Goal: Check status: Check status

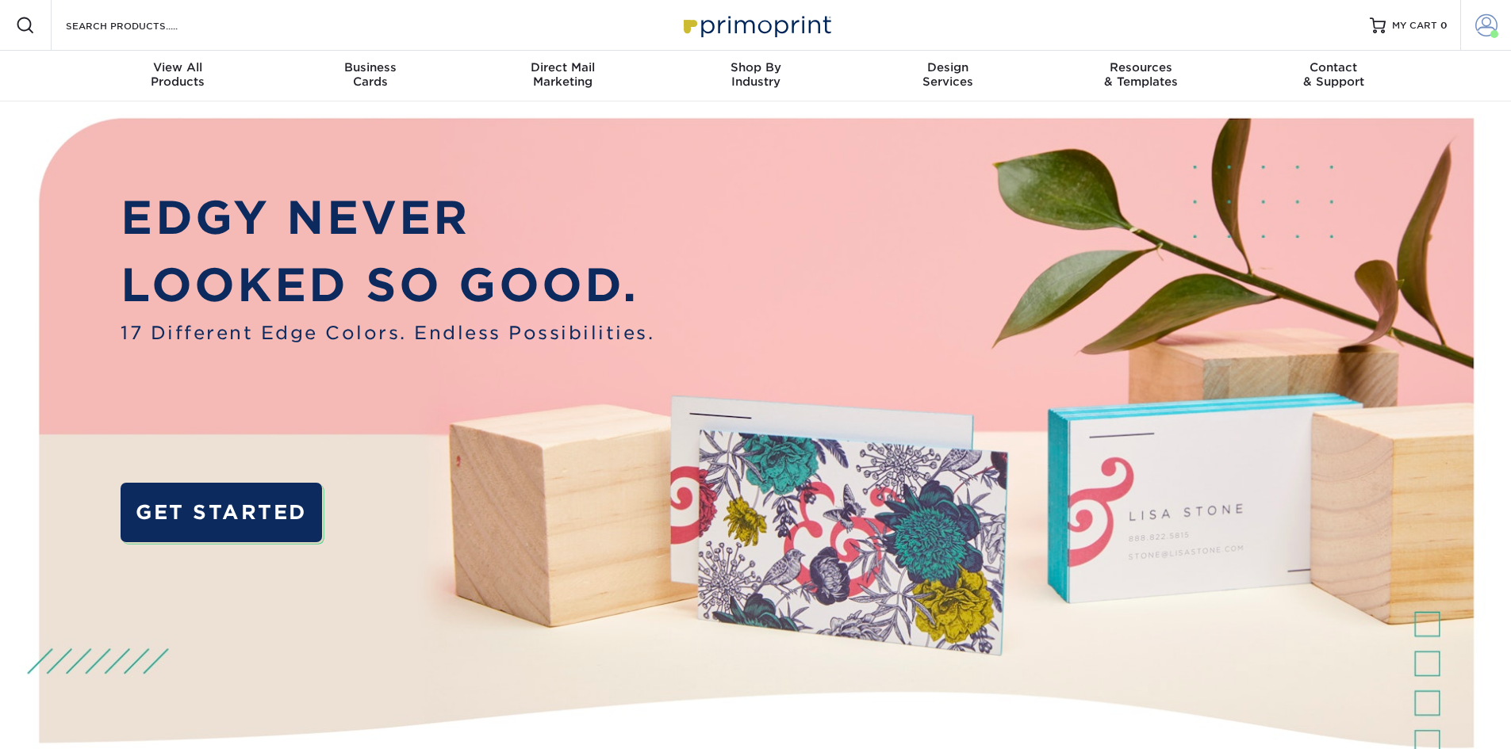
click at [1482, 27] on span at bounding box center [1486, 25] width 22 height 22
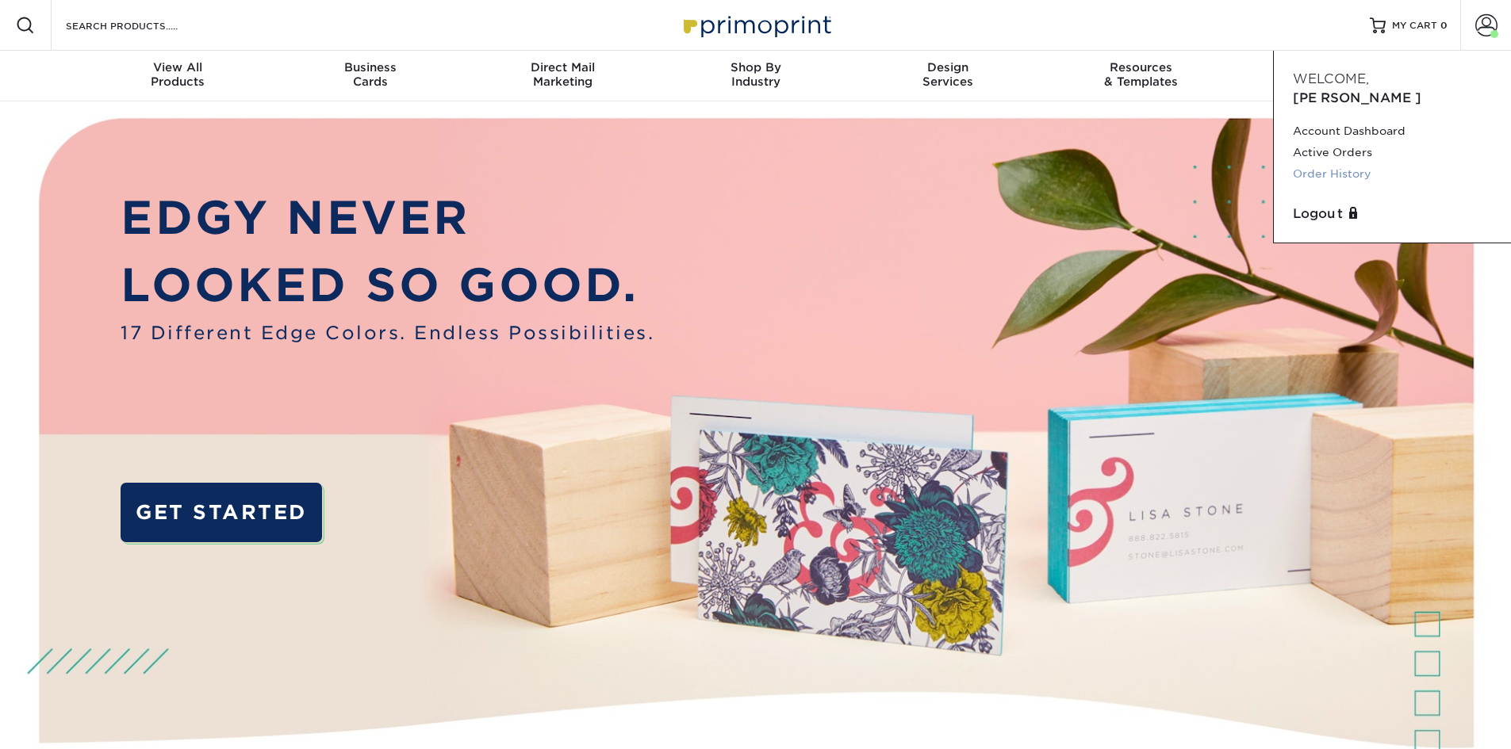
click at [1333, 163] on link "Order History" at bounding box center [1392, 173] width 199 height 21
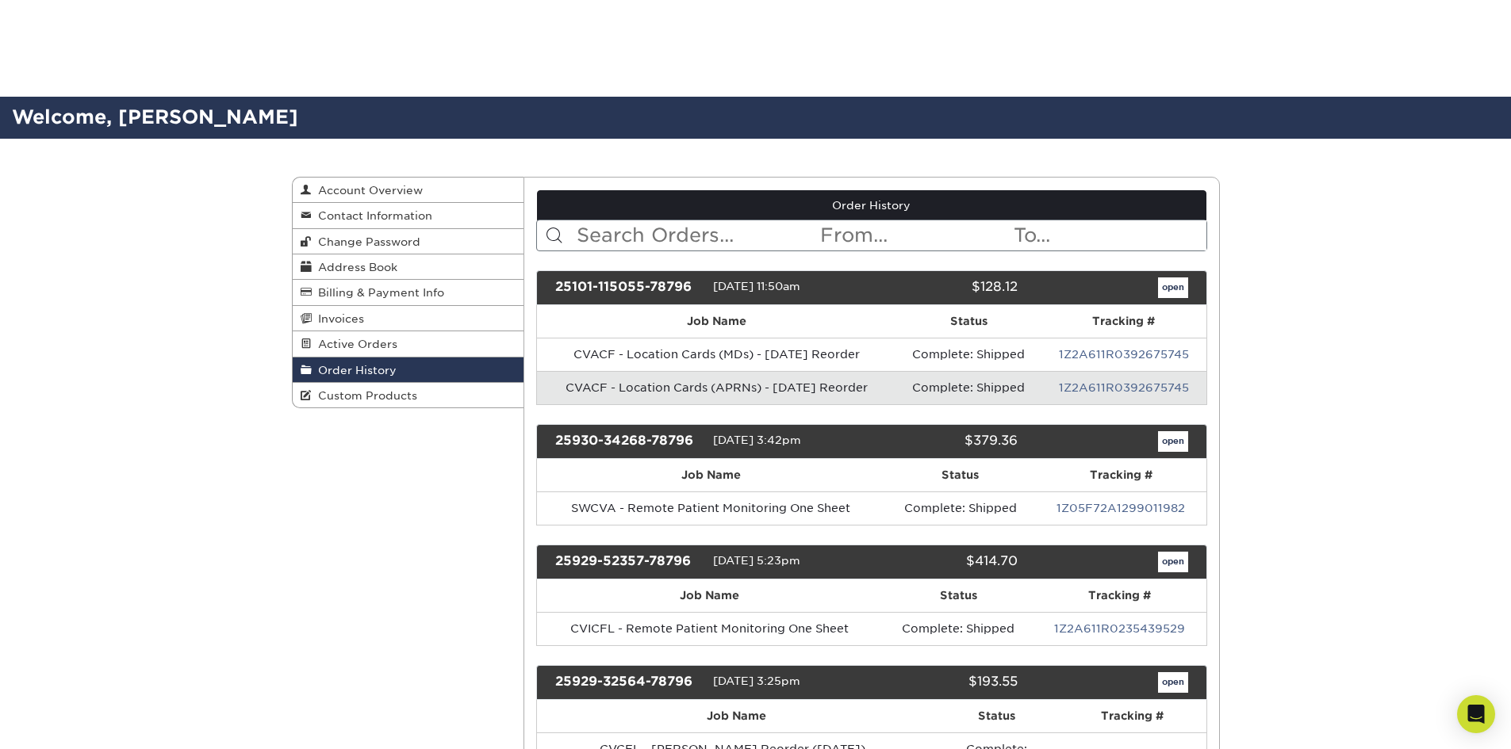
scroll to position [159, 0]
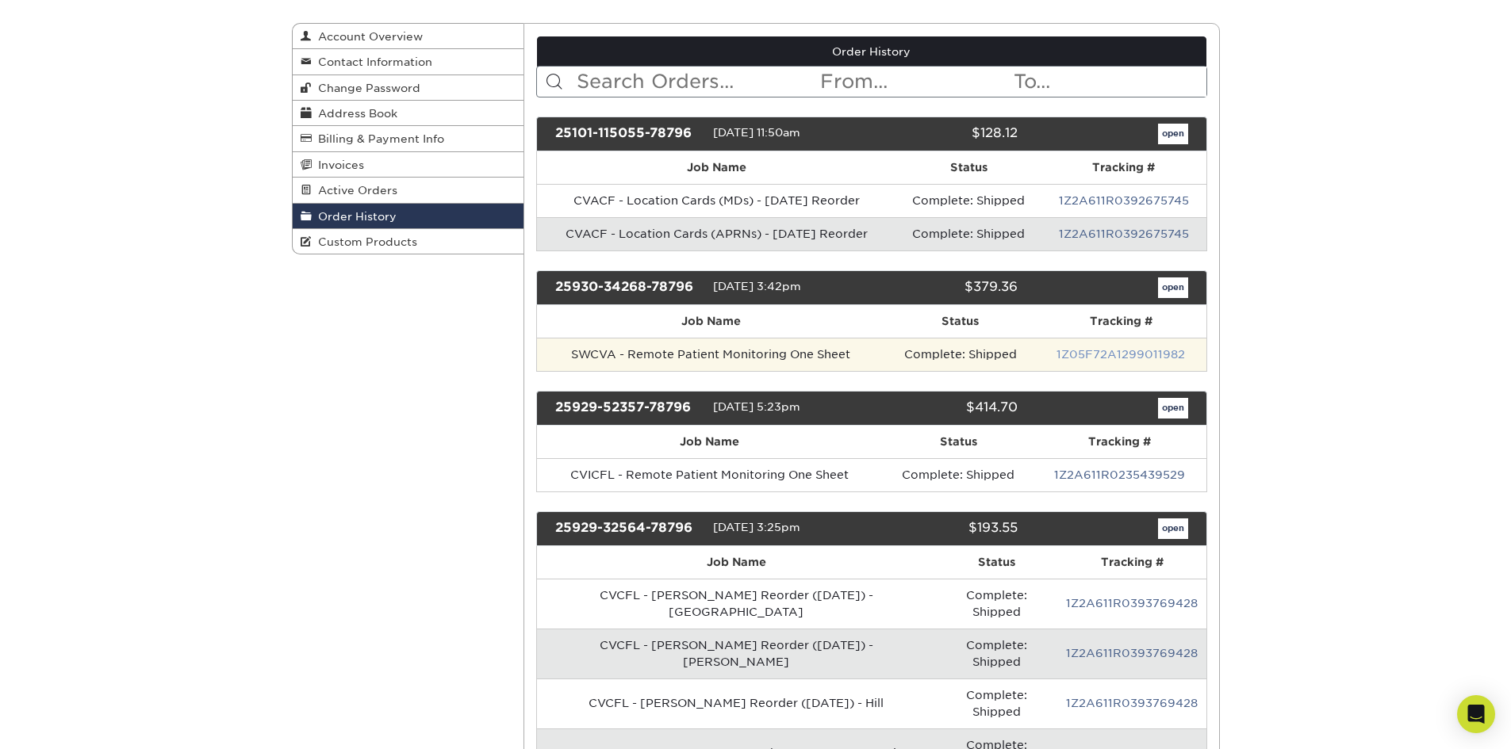
click at [1100, 349] on link "1Z05F72A1299011982" at bounding box center [1120, 354] width 128 height 13
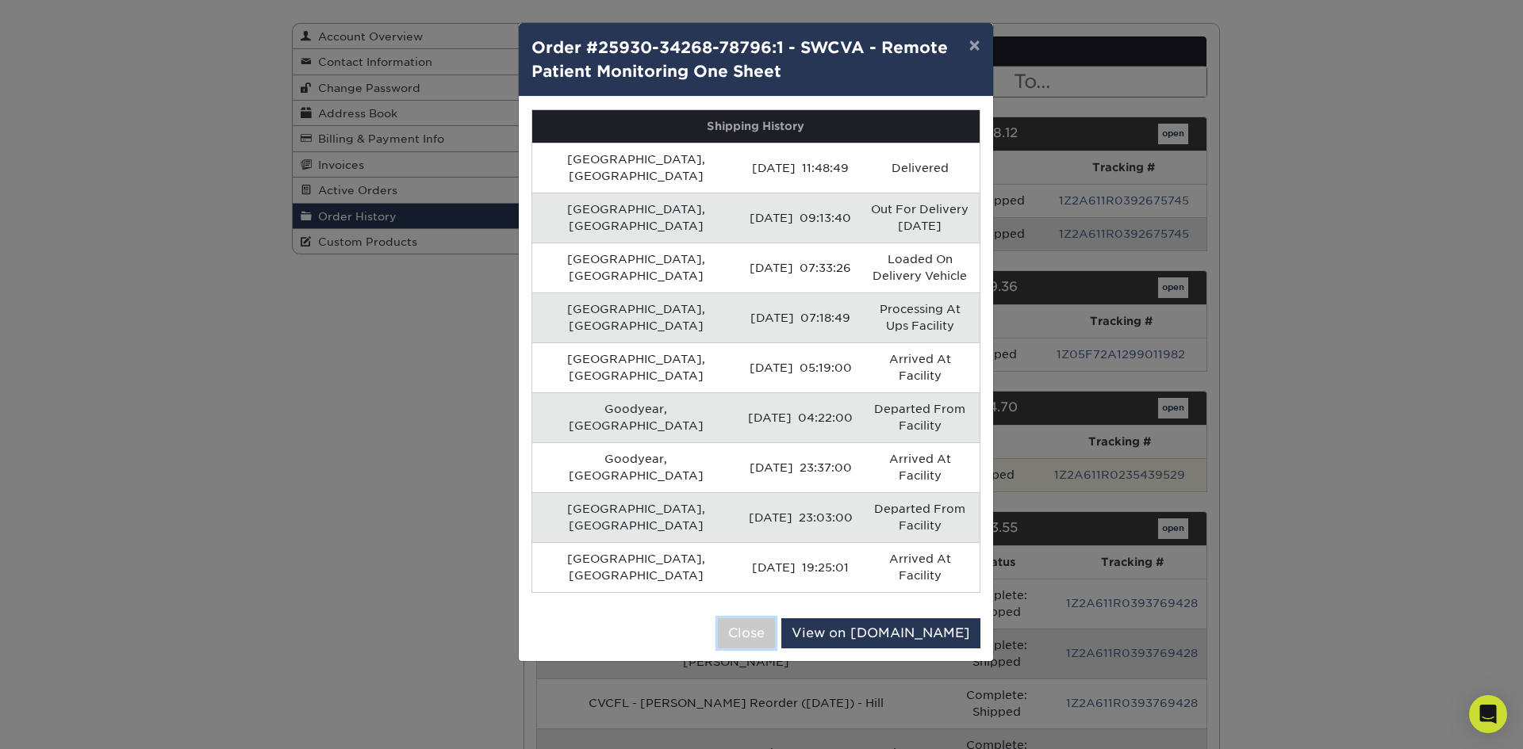
click at [775, 619] on button "Close" at bounding box center [746, 634] width 57 height 30
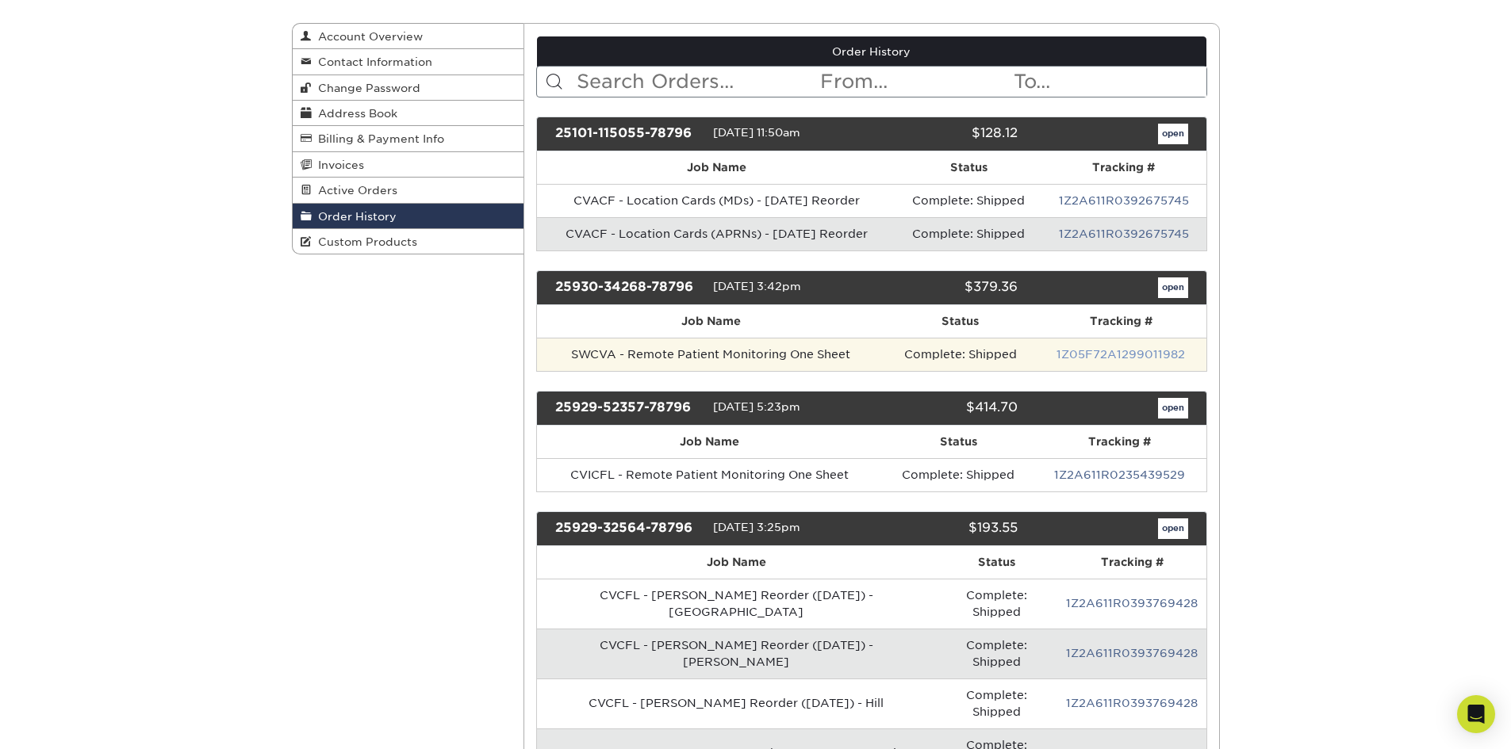
click at [1090, 351] on link "1Z05F72A1299011982" at bounding box center [1120, 354] width 128 height 13
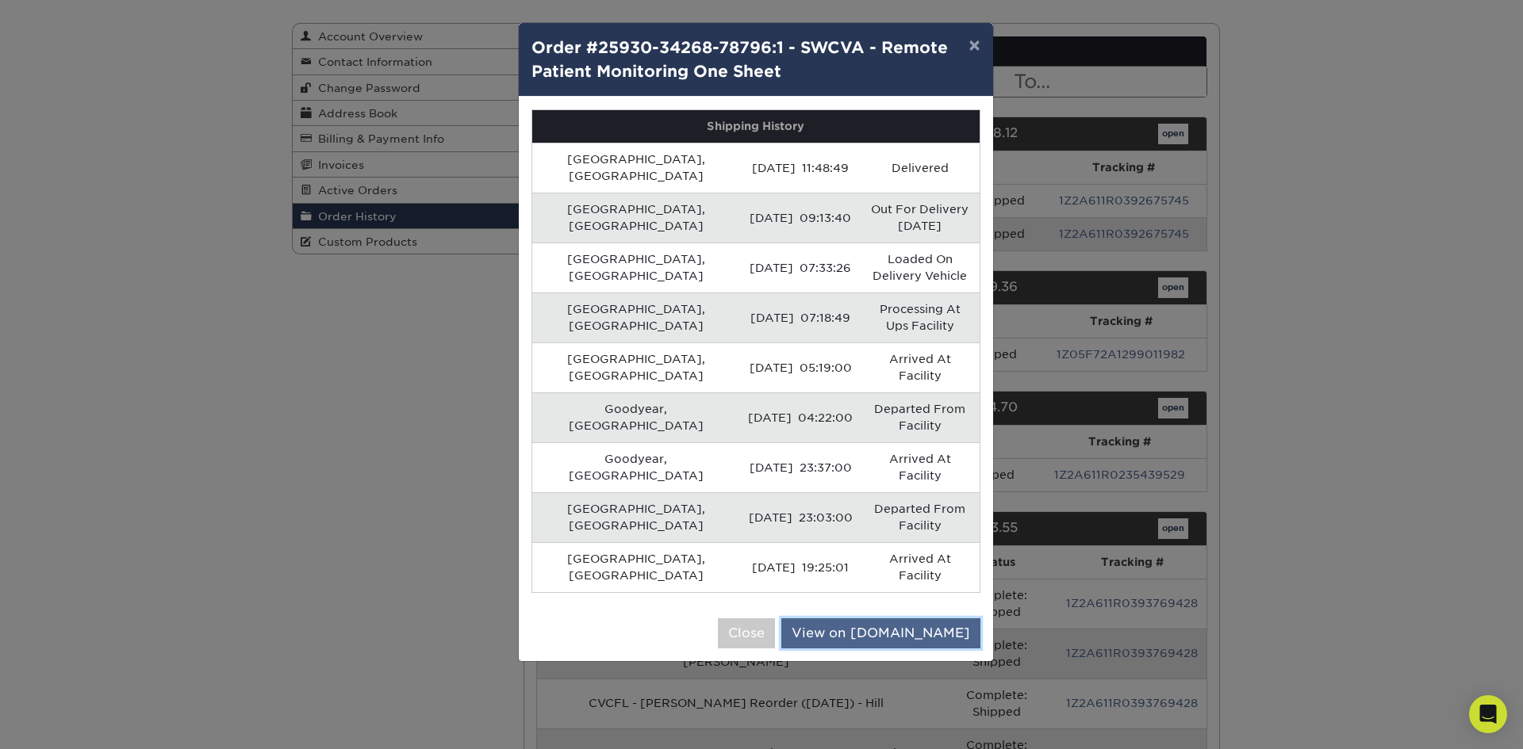
click at [933, 619] on link "View on [DOMAIN_NAME]" at bounding box center [880, 634] width 199 height 30
click at [775, 619] on button "Close" at bounding box center [746, 634] width 57 height 30
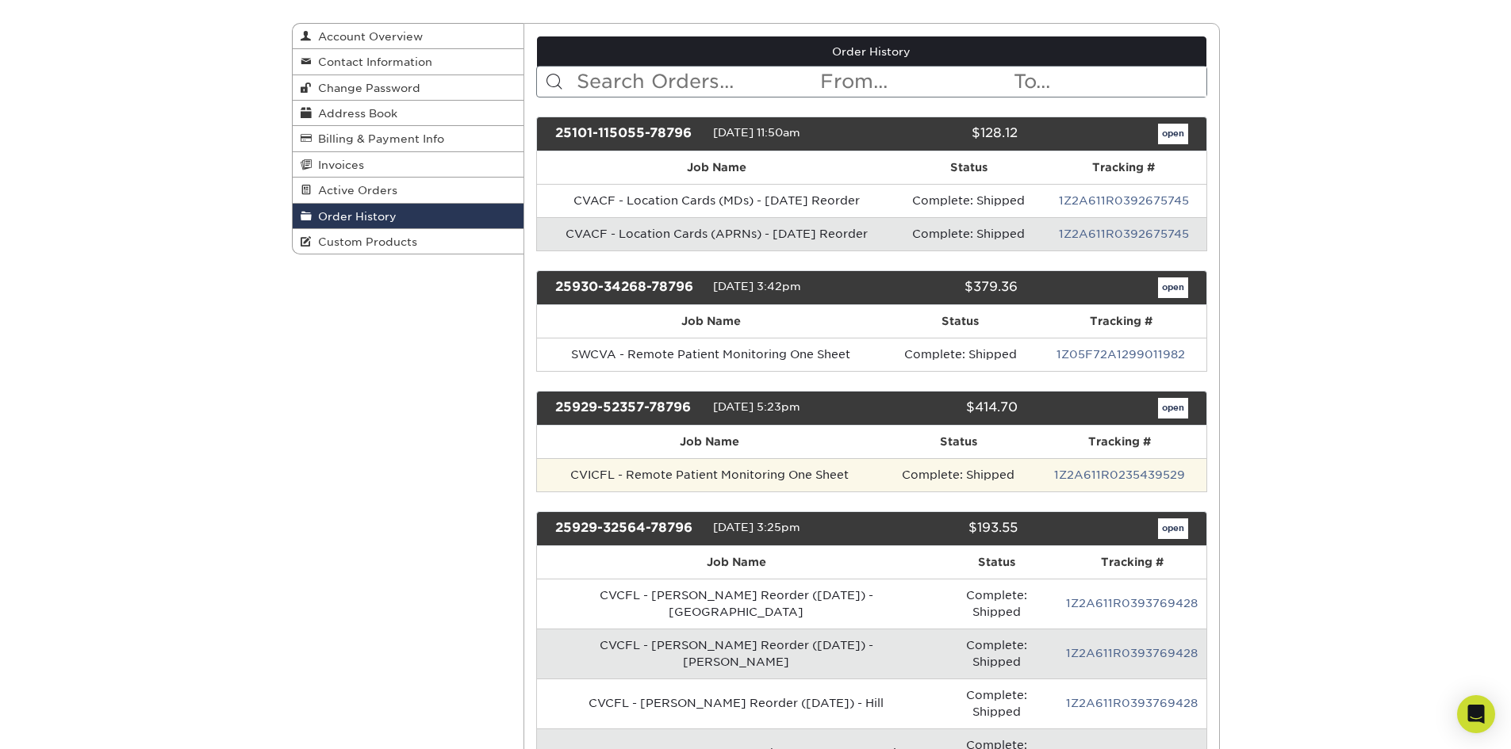
click at [1128, 481] on td "1Z2A611R0235439529" at bounding box center [1119, 474] width 172 height 33
click at [1121, 472] on link "1Z2A611R0235439529" at bounding box center [1119, 475] width 131 height 13
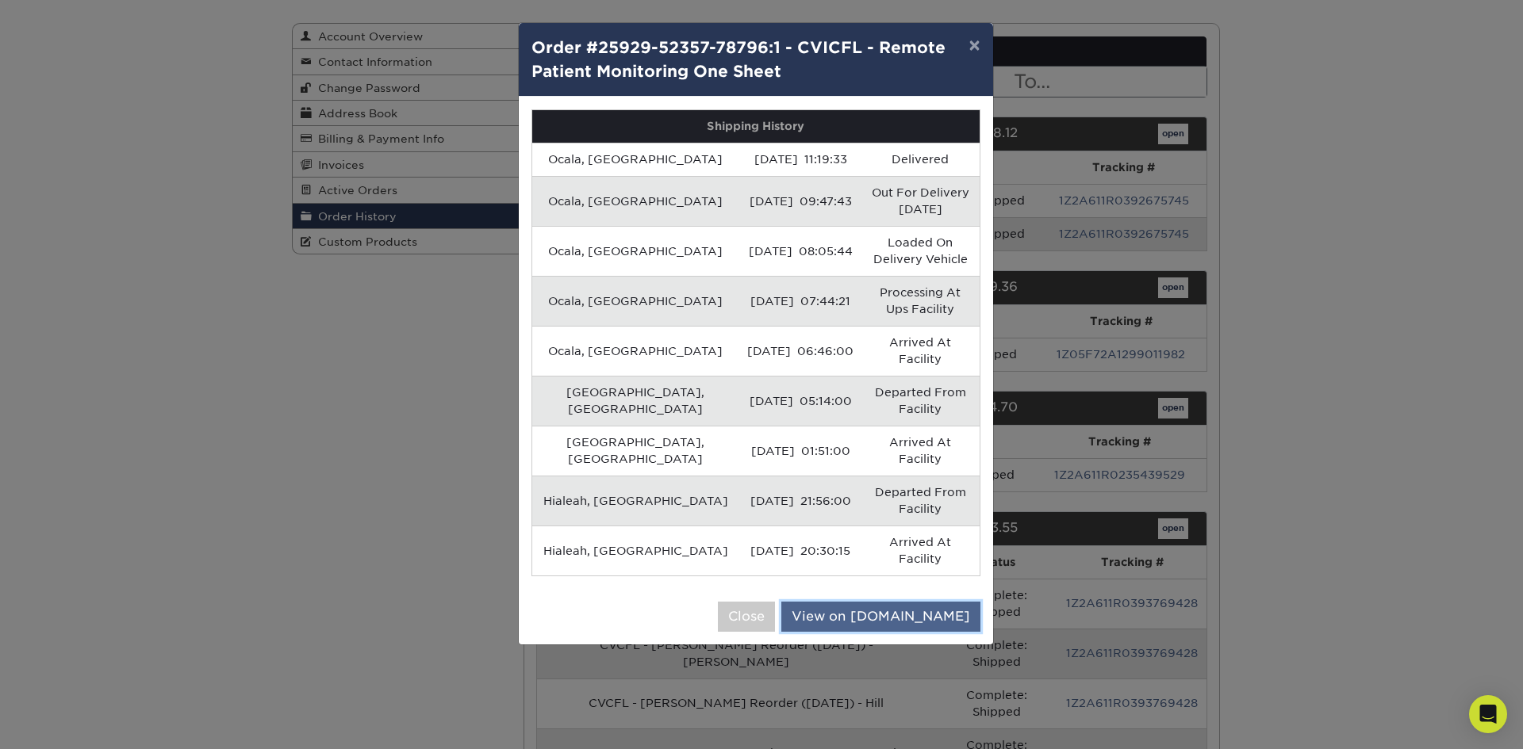
click at [941, 602] on link "View on [DOMAIN_NAME]" at bounding box center [880, 617] width 199 height 30
click at [968, 48] on button "×" at bounding box center [974, 45] width 36 height 44
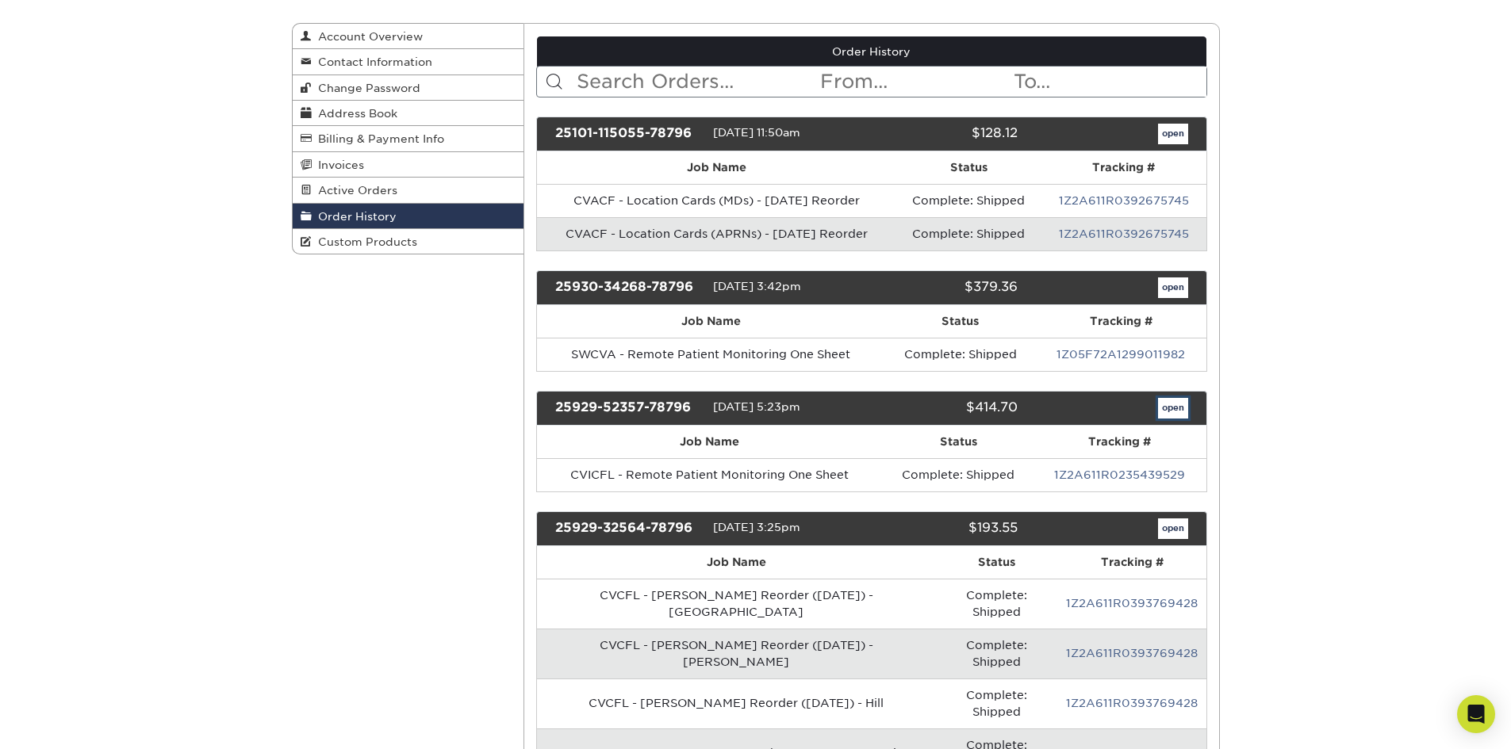
click at [1174, 413] on link "open" at bounding box center [1173, 408] width 30 height 21
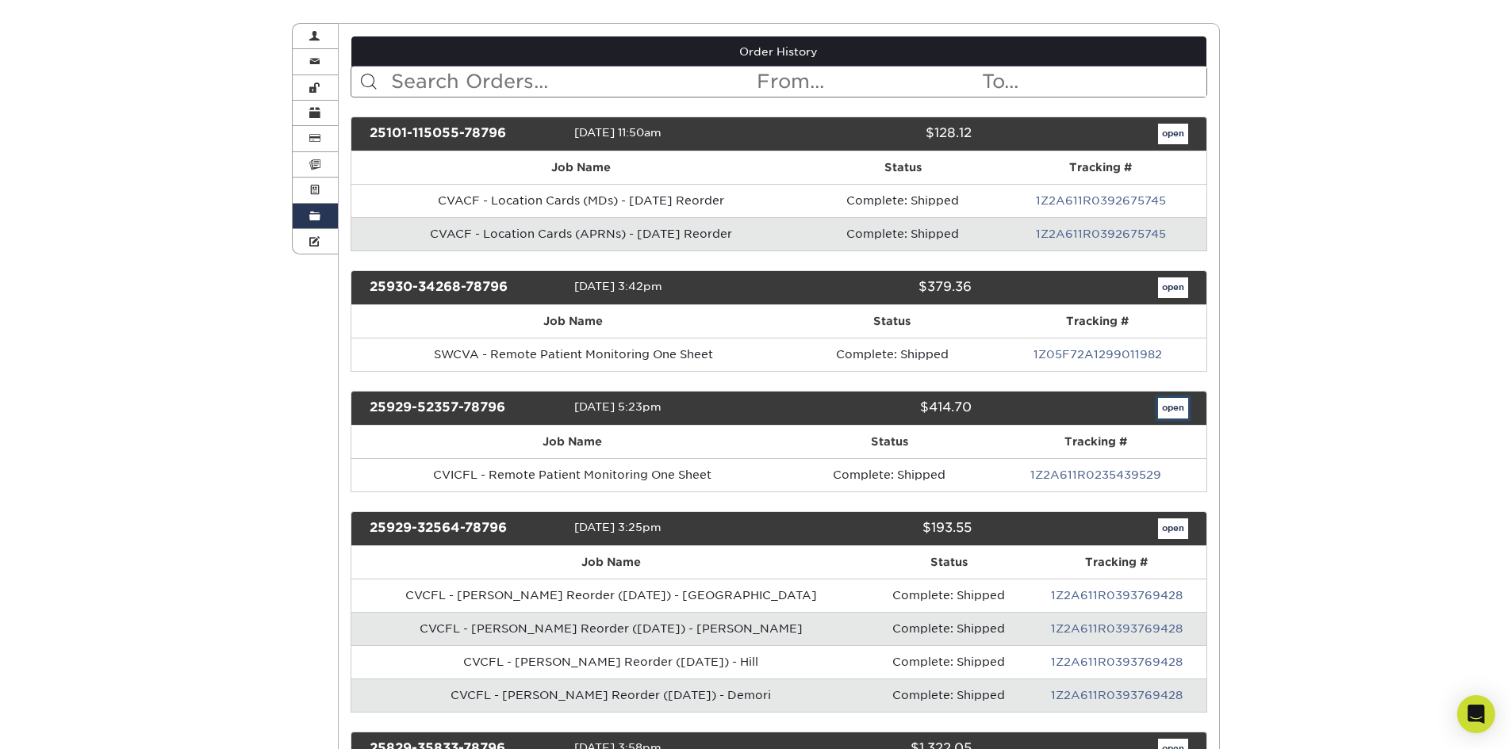
scroll to position [0, 0]
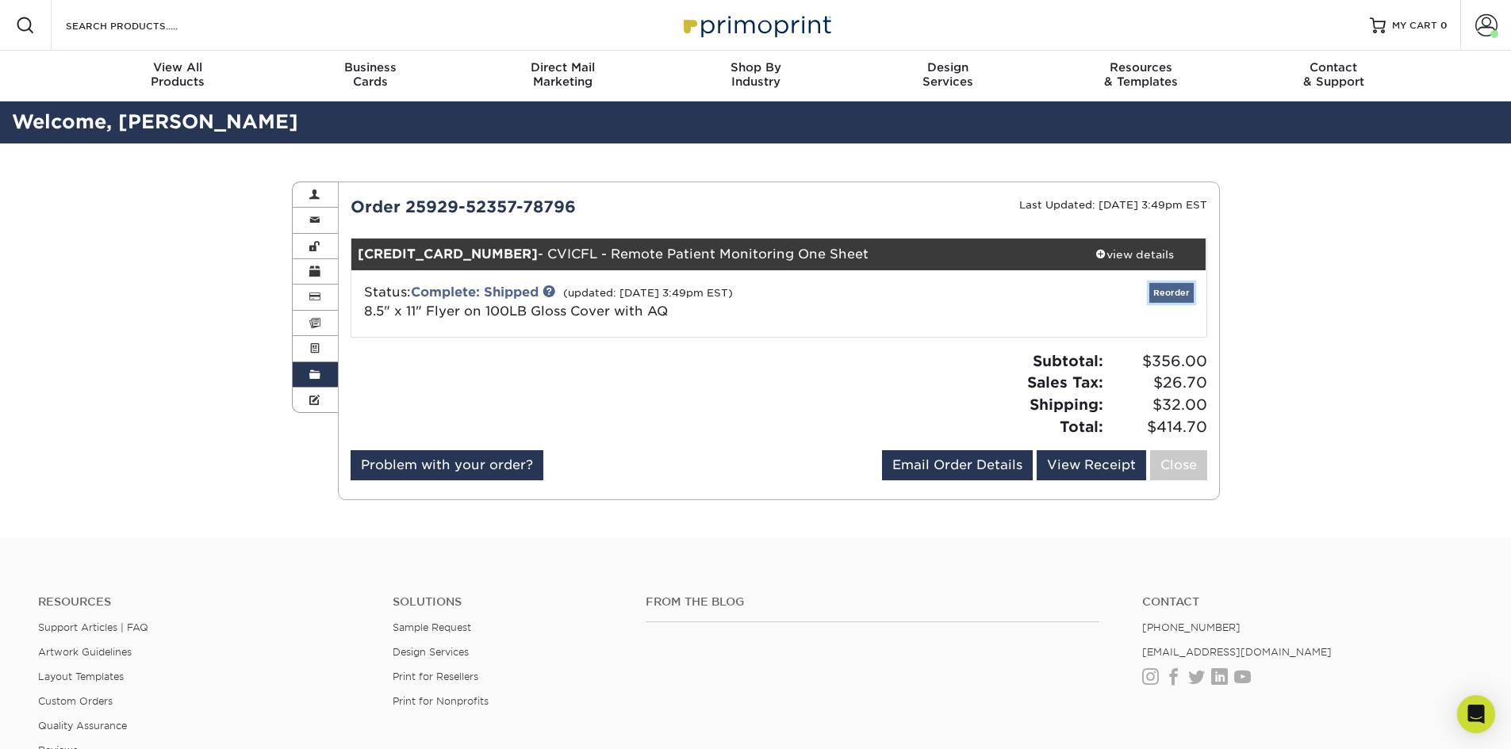
click at [1172, 289] on link "Reorder" at bounding box center [1171, 293] width 44 height 20
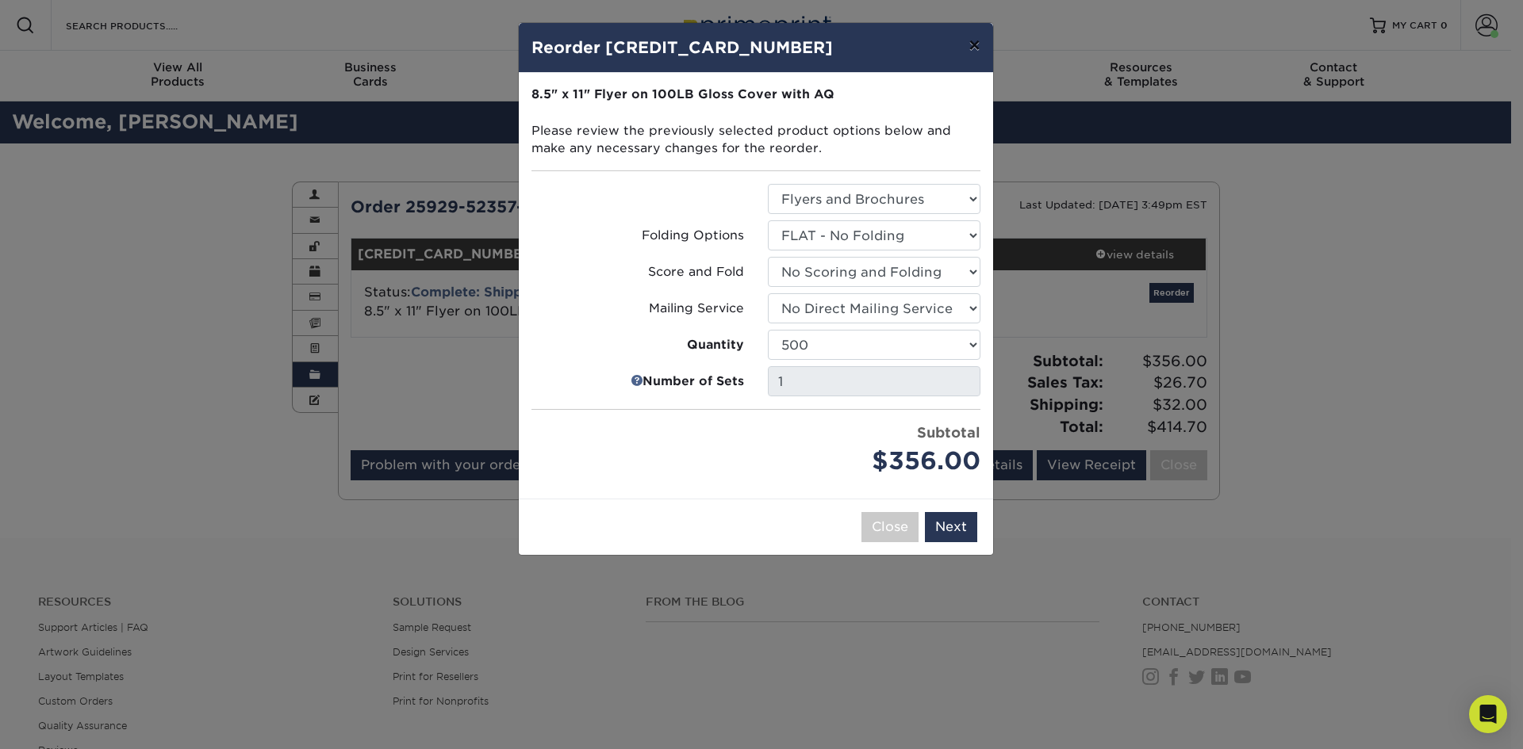
click at [970, 50] on button "×" at bounding box center [974, 45] width 36 height 44
